Goal: Task Accomplishment & Management: Manage account settings

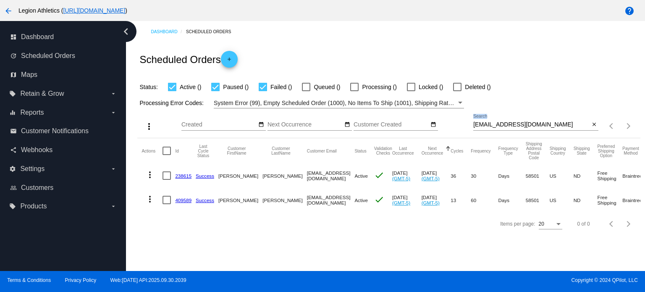
click at [535, 130] on div "supermandre25@hotmail.com Search close" at bounding box center [535, 126] width 125 height 24
click at [533, 124] on input "supermandre25@hotmail.com" at bounding box center [531, 124] width 116 height 7
paste input "ecalvert2002@yahoo"
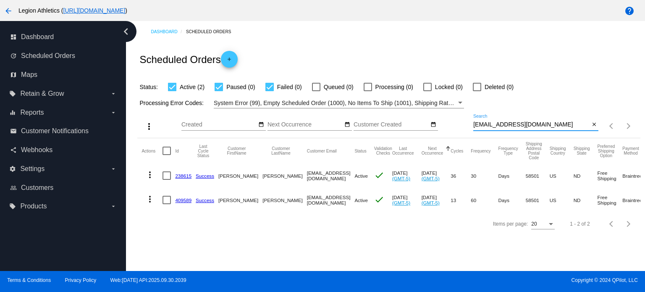
type input "[EMAIL_ADDRESS][DOMAIN_NAME]"
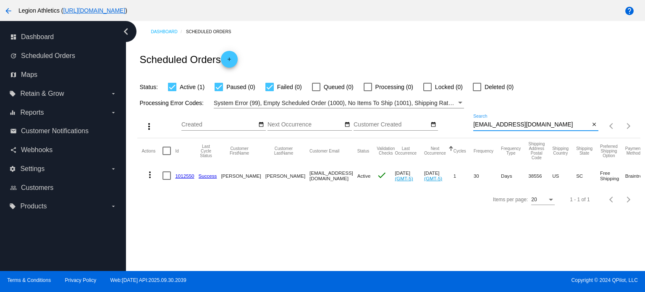
click at [180, 175] on link "1012550" at bounding box center [184, 175] width 19 height 5
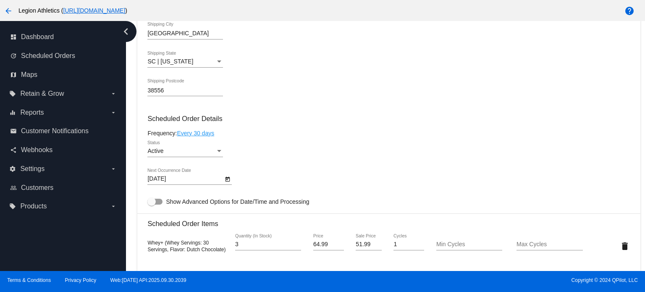
scroll to position [457, 0]
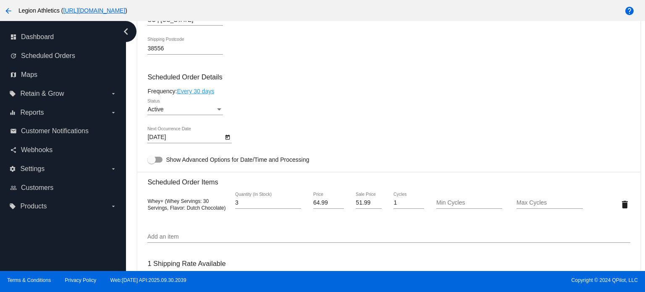
click at [231, 140] on mat-datepicker-toggle at bounding box center [227, 137] width 9 height 7
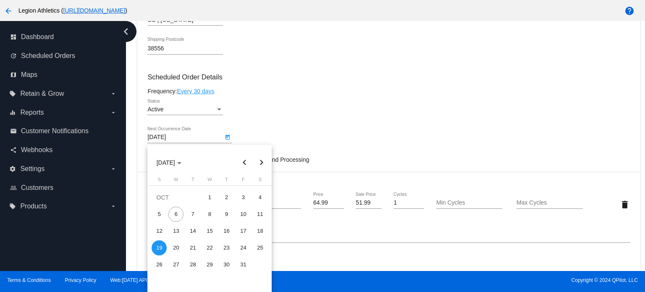
click at [226, 139] on div at bounding box center [322, 146] width 645 height 292
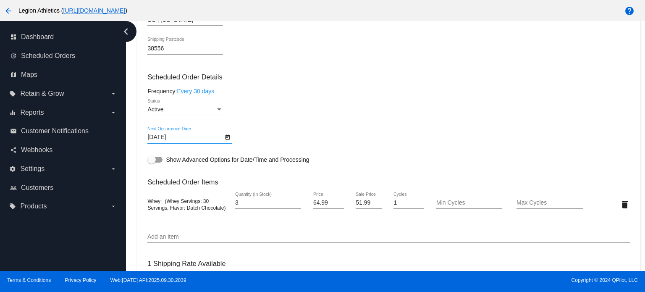
click at [226, 139] on icon "Open calendar" at bounding box center [228, 137] width 6 height 10
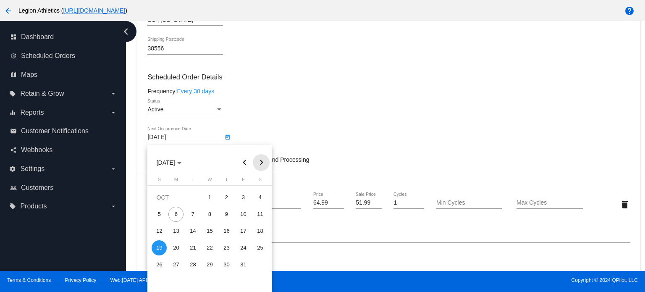
click at [263, 163] on button "Next month" at bounding box center [261, 162] width 17 height 17
click at [174, 246] on div "19" at bounding box center [175, 247] width 15 height 15
type input "1/19/2026"
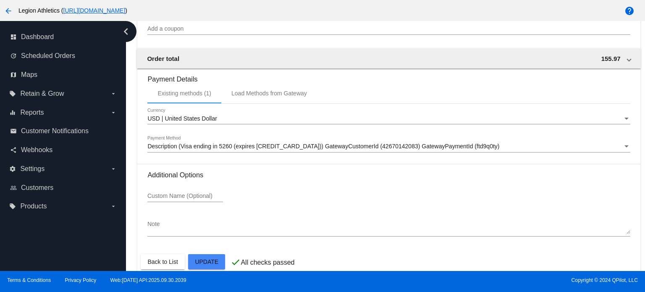
scroll to position [792, 0]
